Goal: Task Accomplishment & Management: Manage account settings

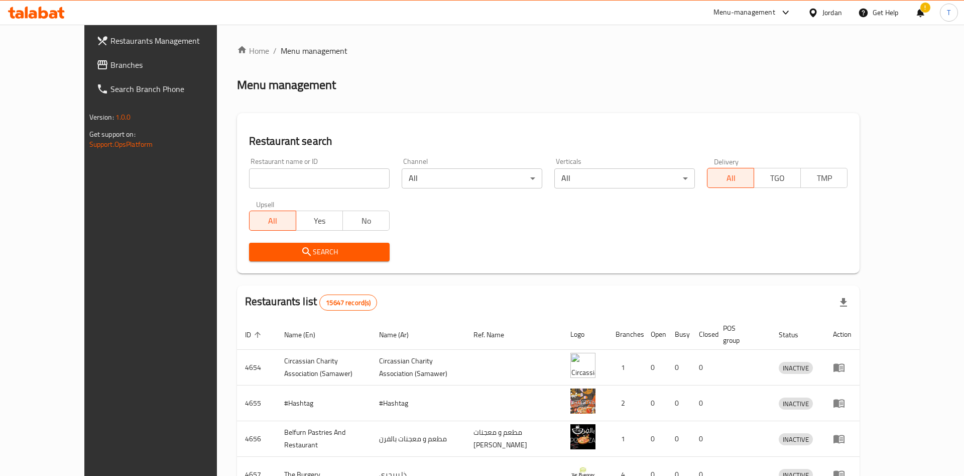
click at [275, 174] on div at bounding box center [482, 238] width 964 height 476
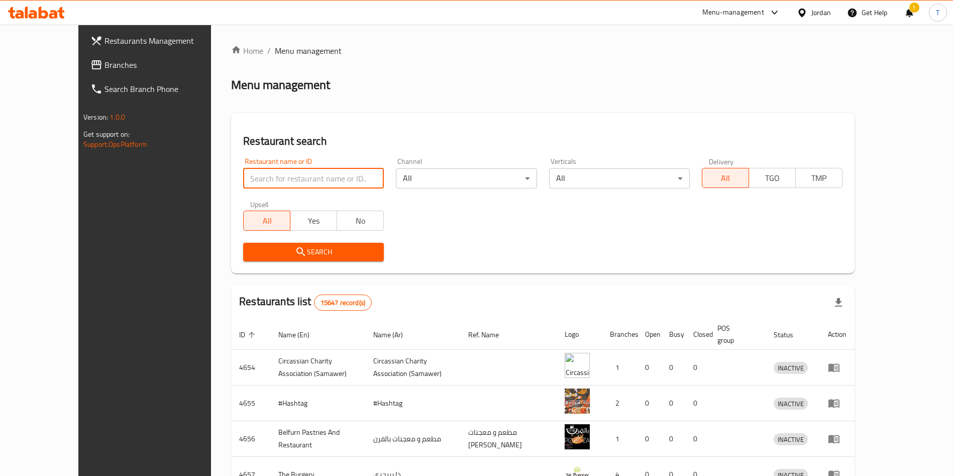
click at [272, 183] on input "search" at bounding box center [313, 178] width 141 height 20
type input "seekh and saj"
click at [305, 247] on span "Search" at bounding box center [313, 252] width 125 height 13
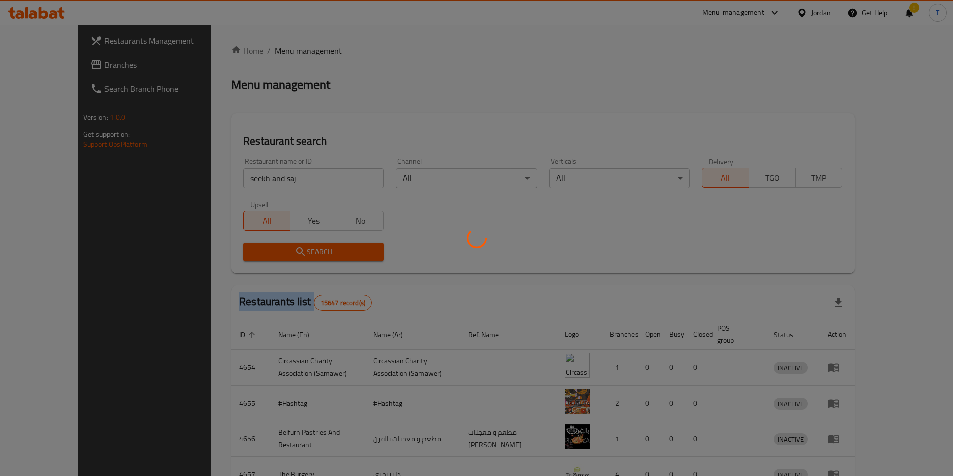
click at [305, 247] on div at bounding box center [476, 238] width 953 height 476
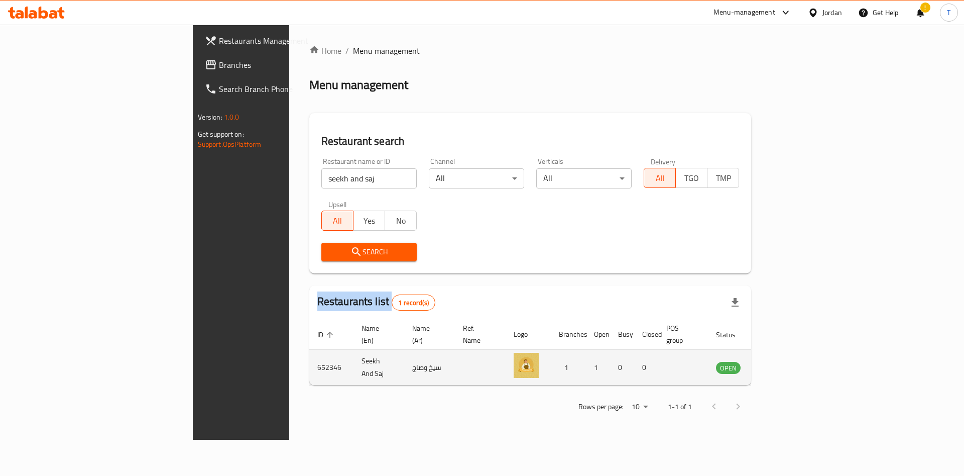
click at [781, 364] on icon "enhanced table" at bounding box center [775, 368] width 11 height 9
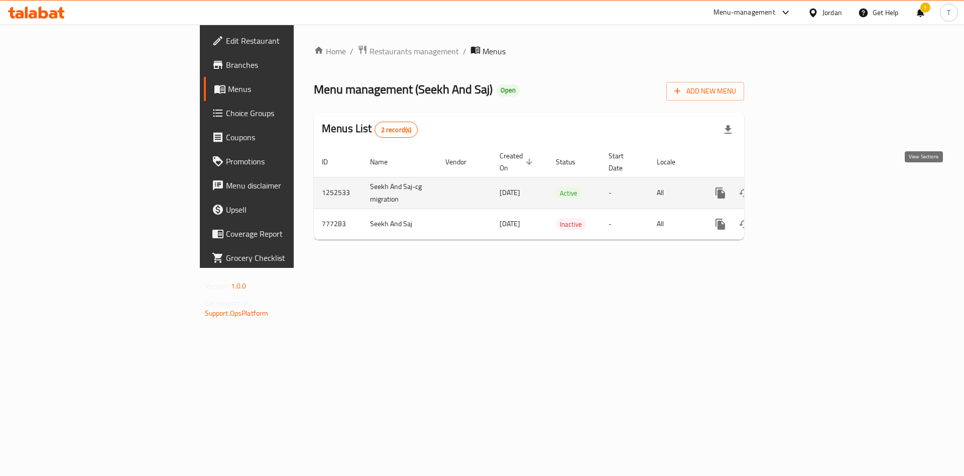
click at [799, 187] on icon "enhanced table" at bounding box center [793, 193] width 12 height 12
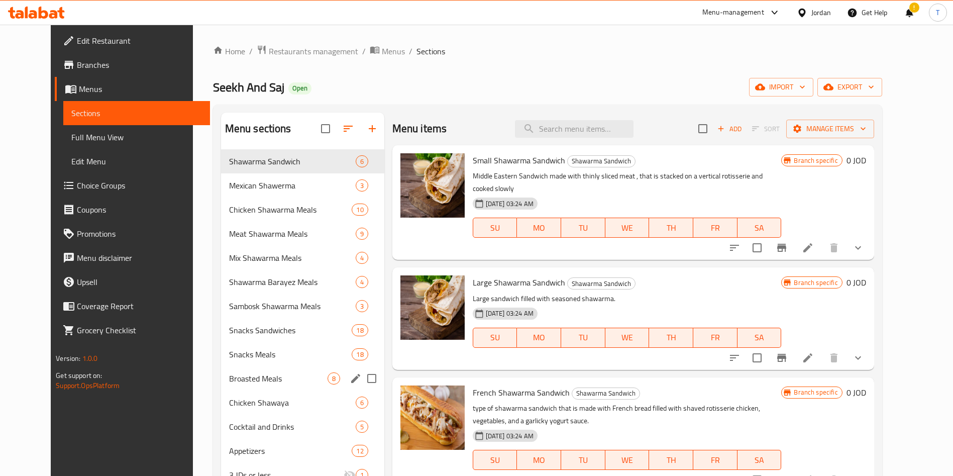
click at [271, 385] on div "Broasted Meals 8" at bounding box center [302, 378] width 163 height 24
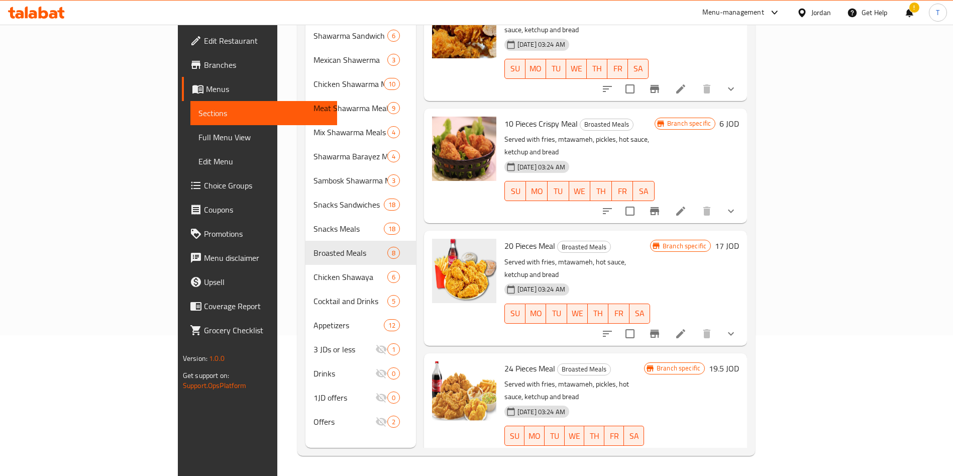
scroll to position [427, 0]
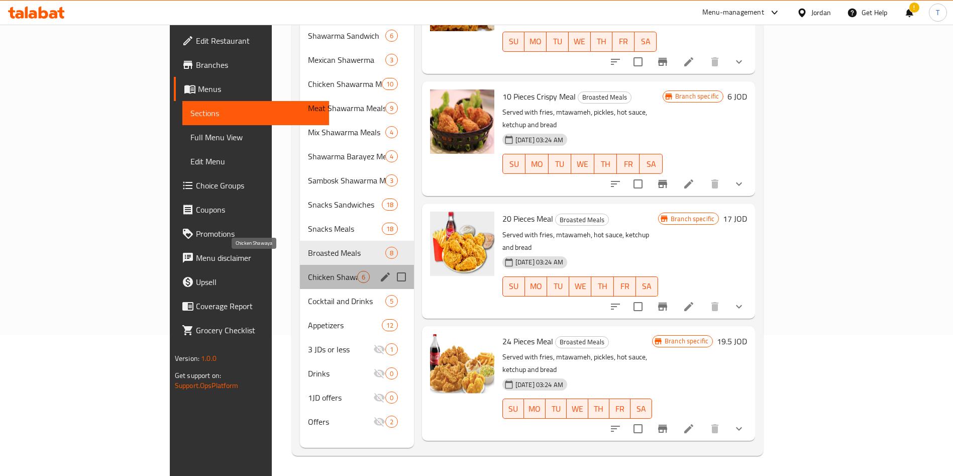
click at [308, 271] on span "Chicken Shawaya" at bounding box center [332, 277] width 49 height 12
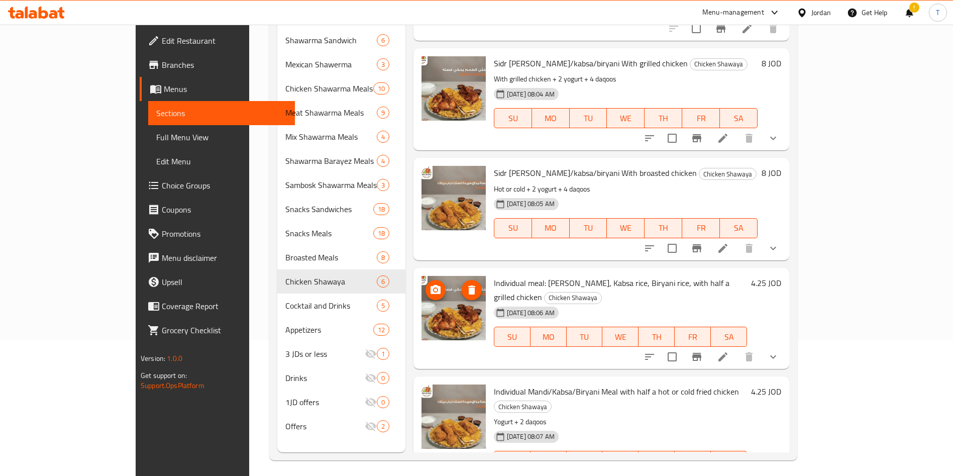
scroll to position [141, 0]
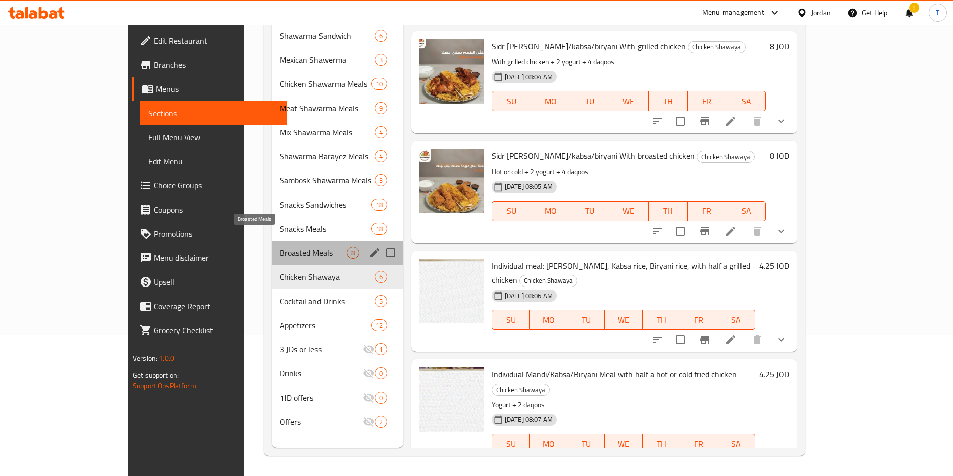
click at [280, 247] on span "Broasted Meals" at bounding box center [313, 253] width 66 height 12
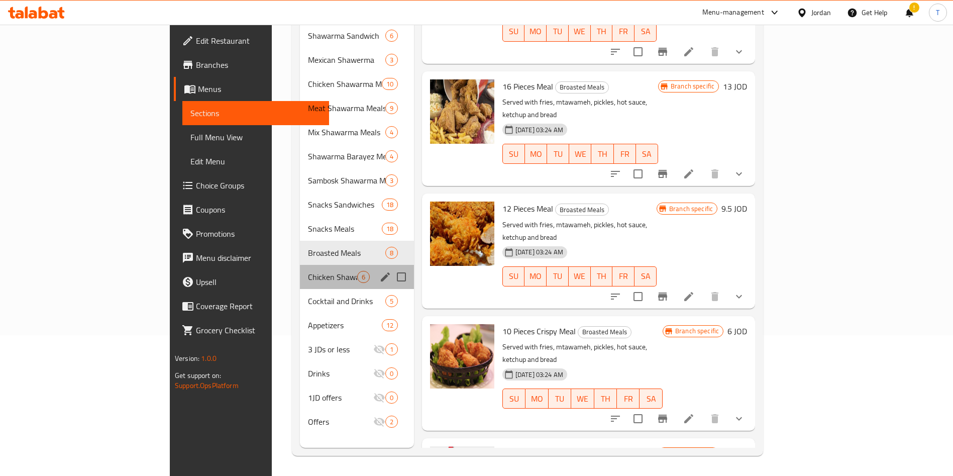
click at [308, 271] on span "Chicken Shawaya" at bounding box center [332, 277] width 49 height 12
